Goal: Task Accomplishment & Management: Use online tool/utility

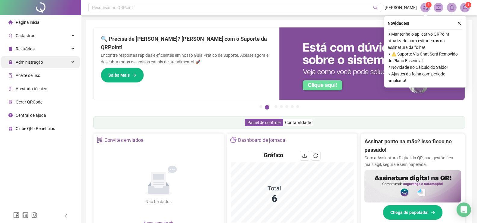
click at [27, 63] on span "Administração" at bounding box center [29, 62] width 27 height 5
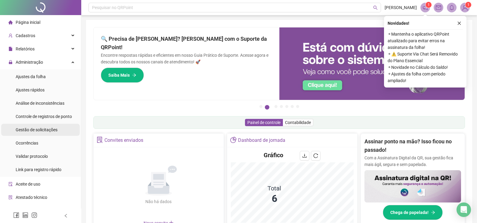
click at [43, 128] on span "Gestão de solicitações" at bounding box center [37, 129] width 42 height 5
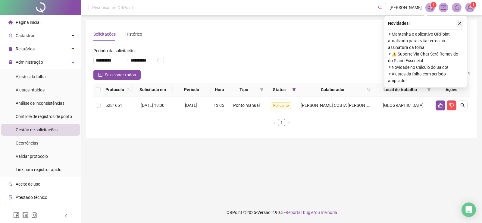
click at [460, 23] on icon "close" at bounding box center [459, 23] width 4 height 4
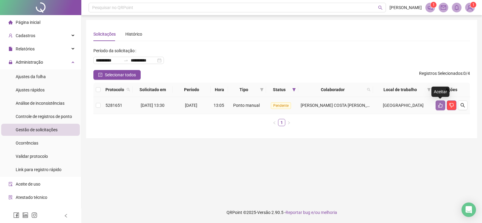
click at [439, 106] on icon "like" at bounding box center [440, 105] width 5 height 5
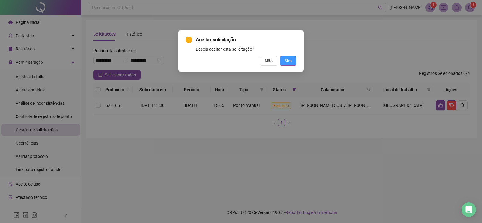
click at [295, 64] on button "Sim" at bounding box center [288, 61] width 17 height 10
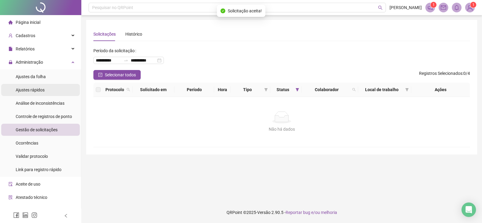
click at [35, 91] on span "Ajustes rápidos" at bounding box center [30, 89] width 29 height 5
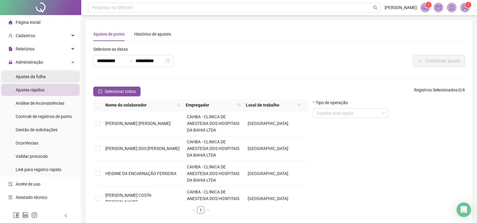
click at [35, 77] on span "Ajustes da folha" at bounding box center [31, 76] width 30 height 5
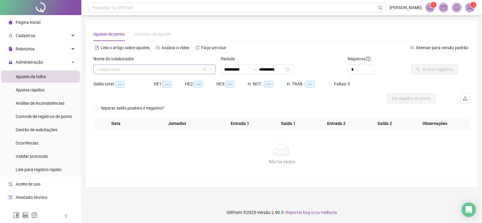
click at [126, 70] on input "search" at bounding box center [152, 69] width 110 height 9
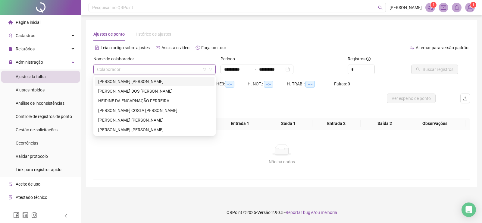
click at [122, 80] on div "[PERSON_NAME] [PERSON_NAME]" at bounding box center [154, 81] width 113 height 7
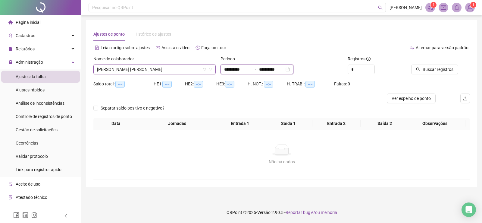
click at [283, 70] on input "**********" at bounding box center [271, 69] width 25 height 7
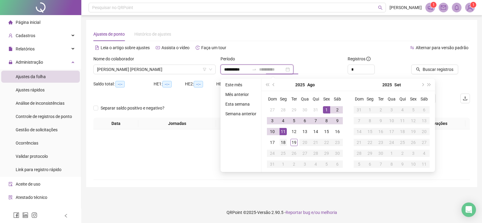
type input "**********"
click at [284, 141] on div "18" at bounding box center [282, 142] width 7 height 7
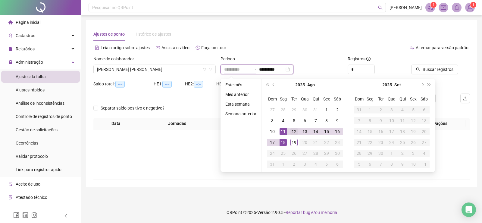
type input "**********"
click at [292, 130] on div "12" at bounding box center [293, 131] width 7 height 7
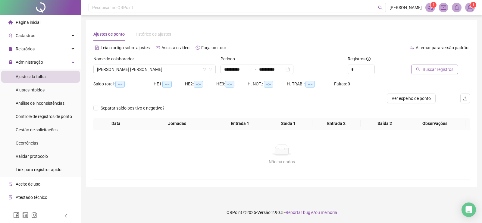
click at [432, 67] on span "Buscar registros" at bounding box center [438, 69] width 31 height 7
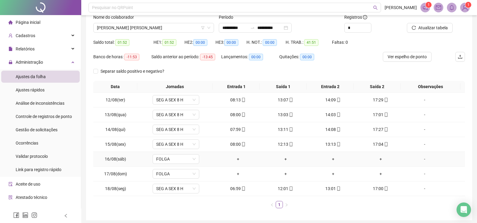
scroll to position [5, 0]
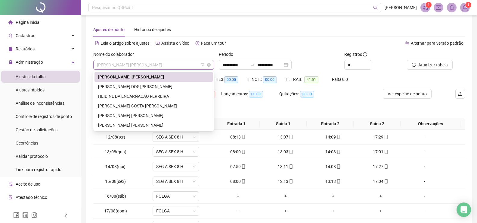
click at [166, 65] on span "[PERSON_NAME] [PERSON_NAME]" at bounding box center [154, 64] width 114 height 9
click at [133, 87] on div "[PERSON_NAME] DOS [PERSON_NAME]" at bounding box center [153, 86] width 111 height 7
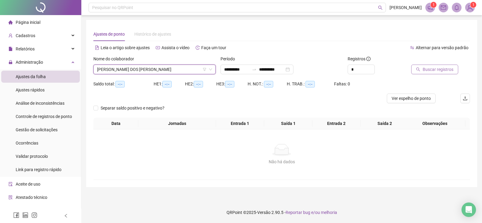
click at [445, 71] on span "Buscar registros" at bounding box center [438, 69] width 31 height 7
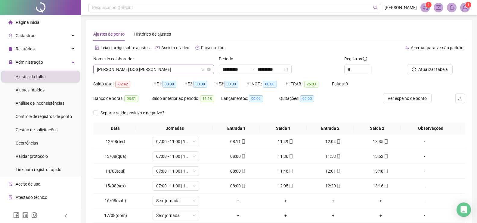
click at [169, 70] on span "[PERSON_NAME] DOS [PERSON_NAME]" at bounding box center [154, 69] width 114 height 9
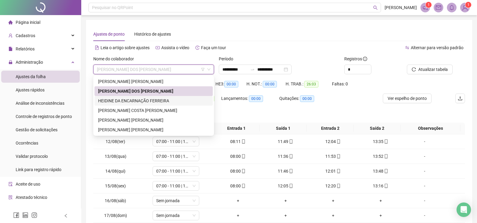
click at [126, 100] on div "HEIDINE DA ENCARNAÇÃO FERREIRA" at bounding box center [153, 100] width 111 height 7
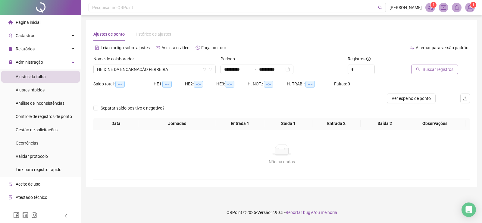
click at [432, 71] on span "Buscar registros" at bounding box center [438, 69] width 31 height 7
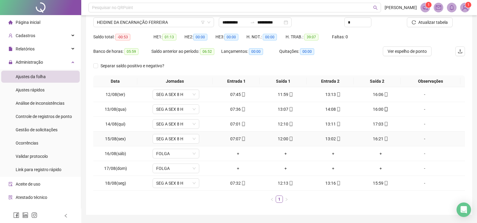
scroll to position [35, 0]
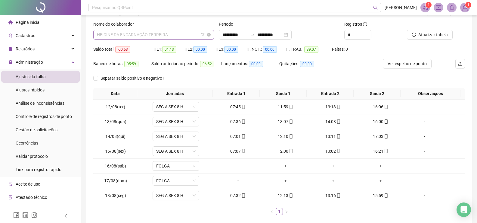
click at [175, 35] on span "HEIDINE DA ENCARNAÇÃO FERREIRA" at bounding box center [154, 34] width 114 height 9
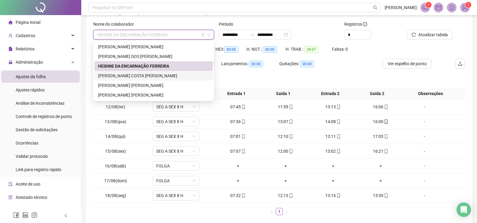
click at [141, 74] on div "[PERSON_NAME] COSTA [PERSON_NAME]" at bounding box center [153, 75] width 111 height 7
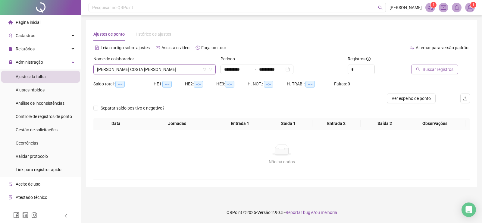
click at [435, 66] on button "Buscar registros" at bounding box center [434, 69] width 47 height 10
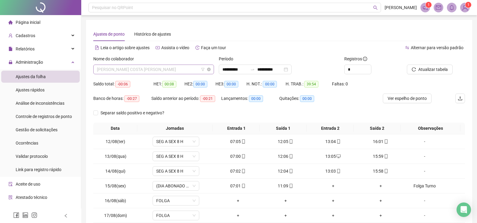
click at [183, 72] on span "[PERSON_NAME] COSTA [PERSON_NAME]" at bounding box center [154, 69] width 114 height 9
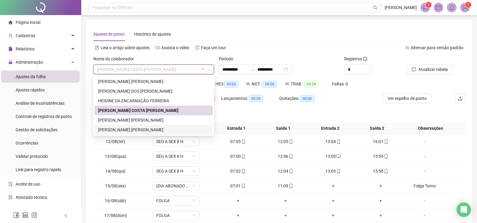
click at [127, 128] on div "[PERSON_NAME] [PERSON_NAME]" at bounding box center [153, 129] width 111 height 7
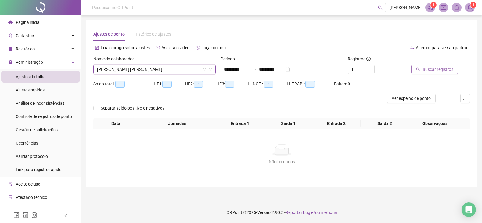
click at [447, 70] on span "Buscar registros" at bounding box center [438, 69] width 31 height 7
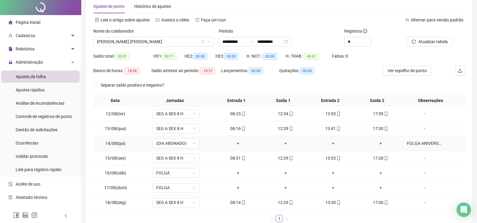
scroll to position [60, 0]
